Goal: Transaction & Acquisition: Purchase product/service

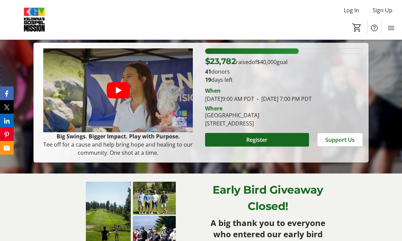
scroll to position [113, 0]
click at [268, 148] on span at bounding box center [257, 139] width 104 height 16
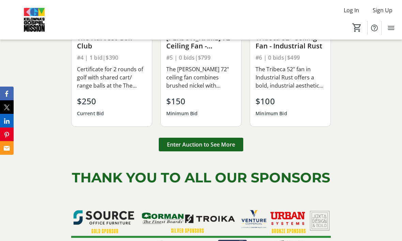
scroll to position [943, 0]
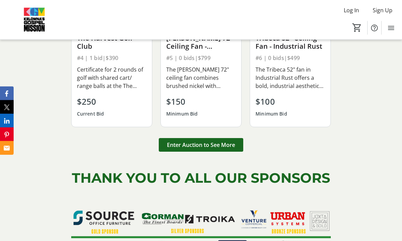
click at [224, 149] on span "Enter Auction to See More" at bounding box center [201, 145] width 68 height 8
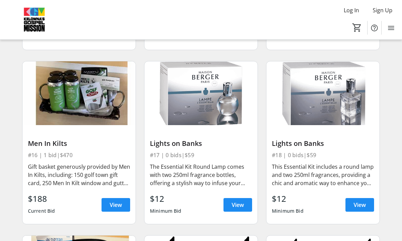
scroll to position [915, 0]
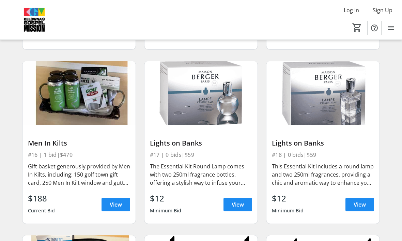
click at [117, 203] on span "View" at bounding box center [116, 204] width 12 height 8
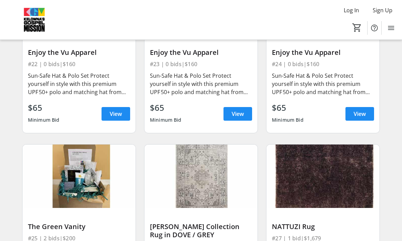
scroll to position [1352, 0]
